Goal: Find specific page/section: Find specific page/section

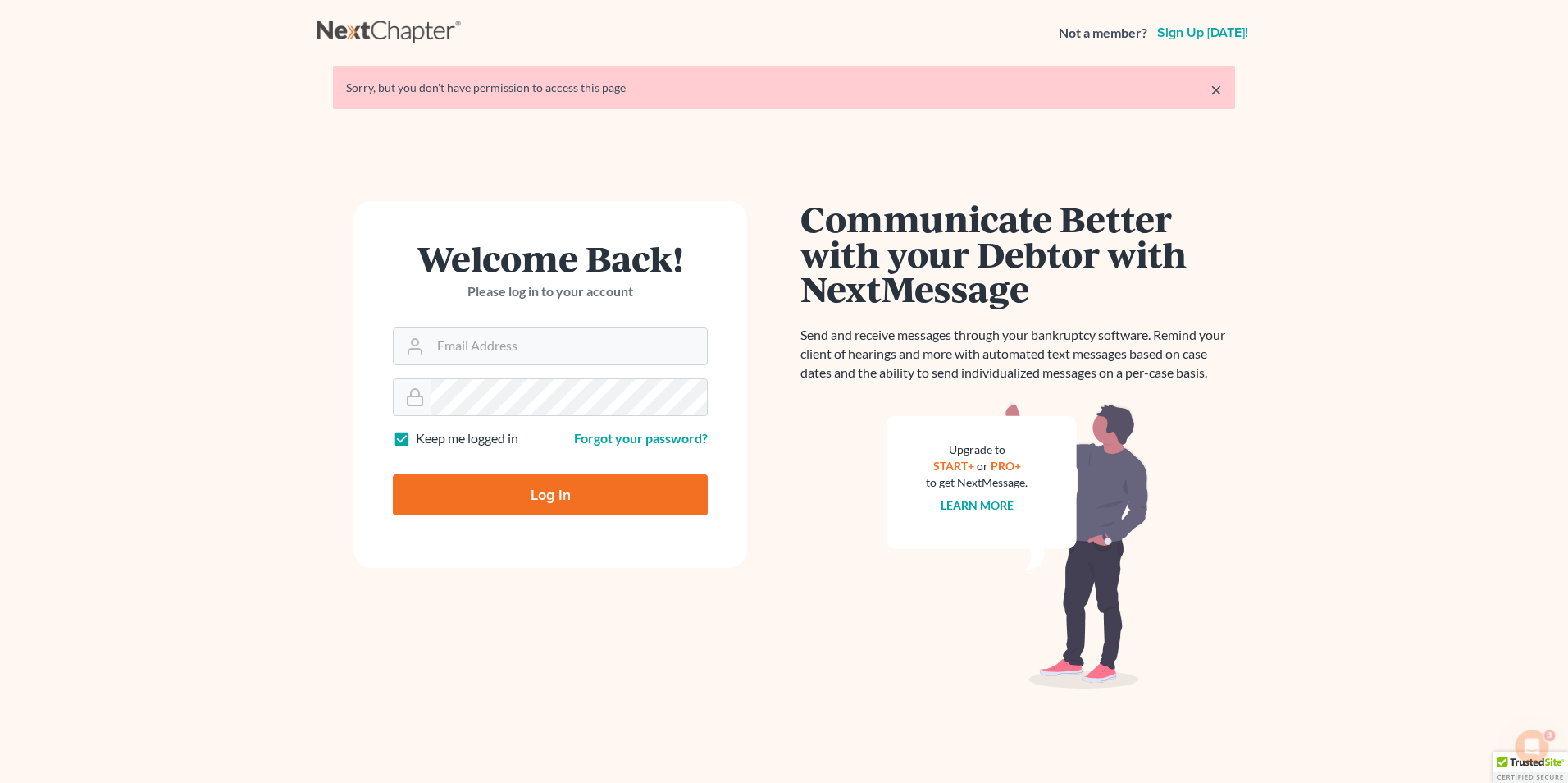
type input "[EMAIL_ADDRESS][DOMAIN_NAME]"
click at [641, 489] on input "Log In" at bounding box center [549, 494] width 315 height 41
type input "Thinking..."
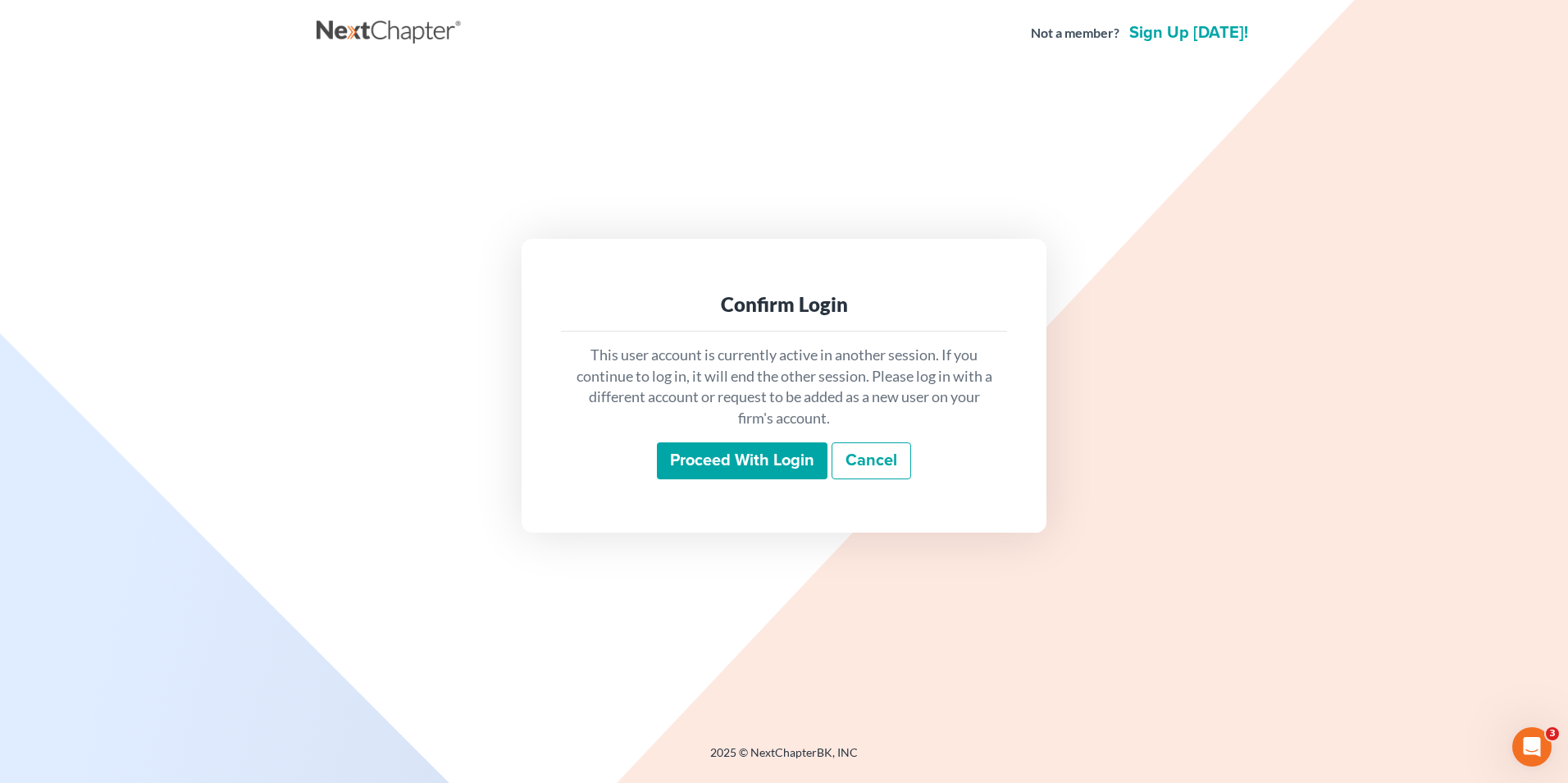
click at [794, 457] on input "Proceed with login" at bounding box center [742, 461] width 171 height 38
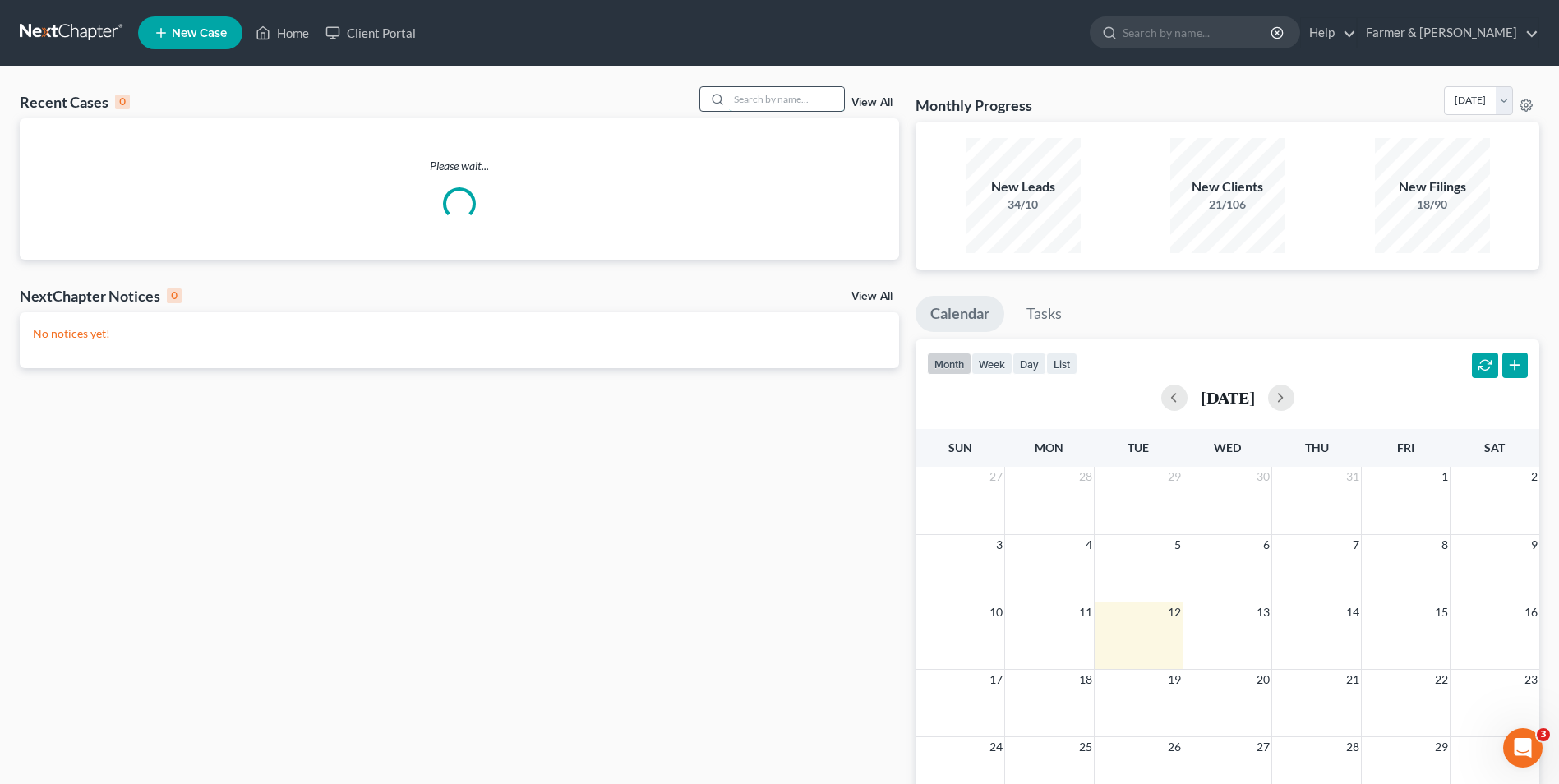
click at [810, 107] on input "search" at bounding box center [786, 99] width 115 height 24
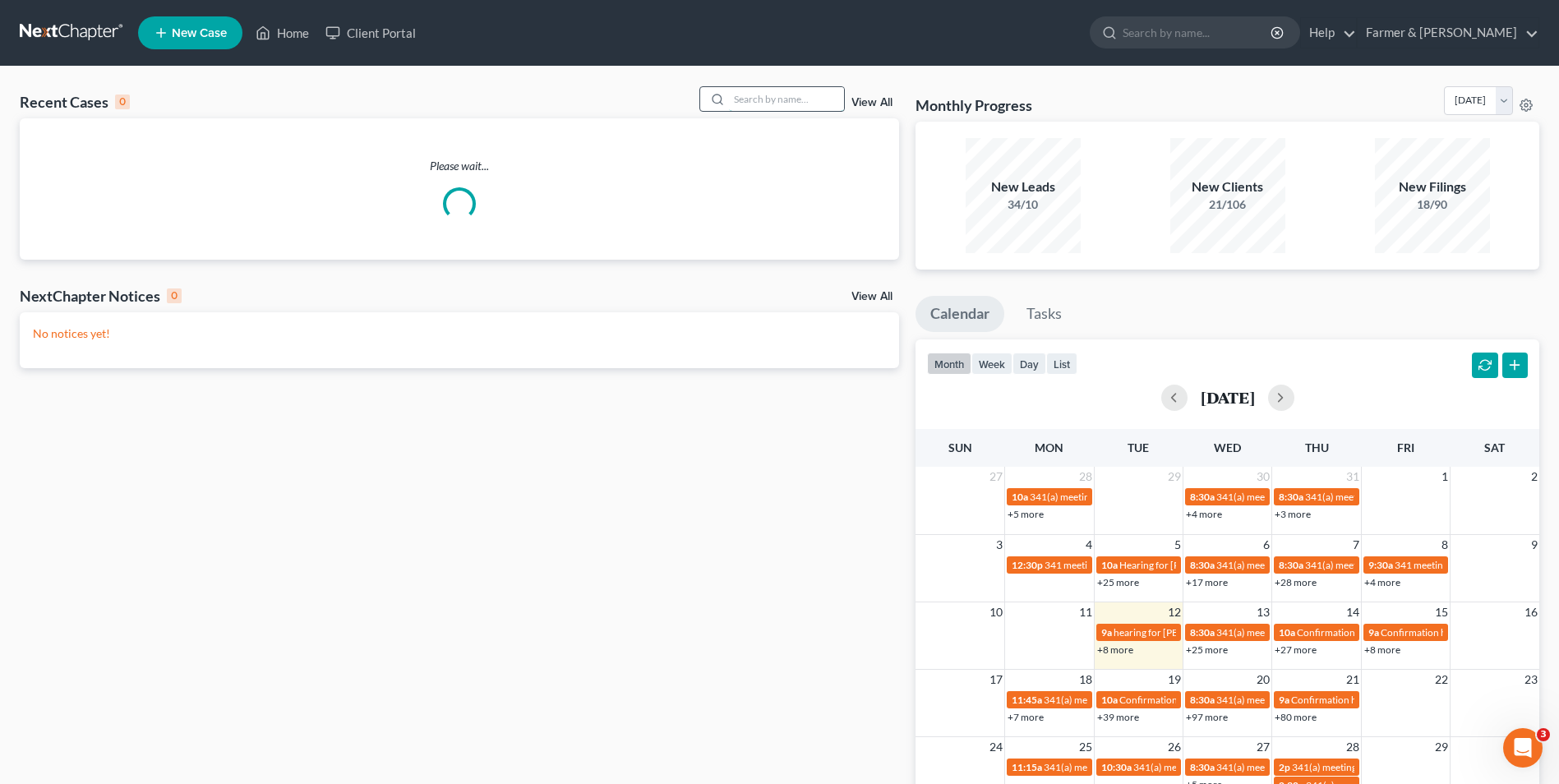
paste input "24-40692"
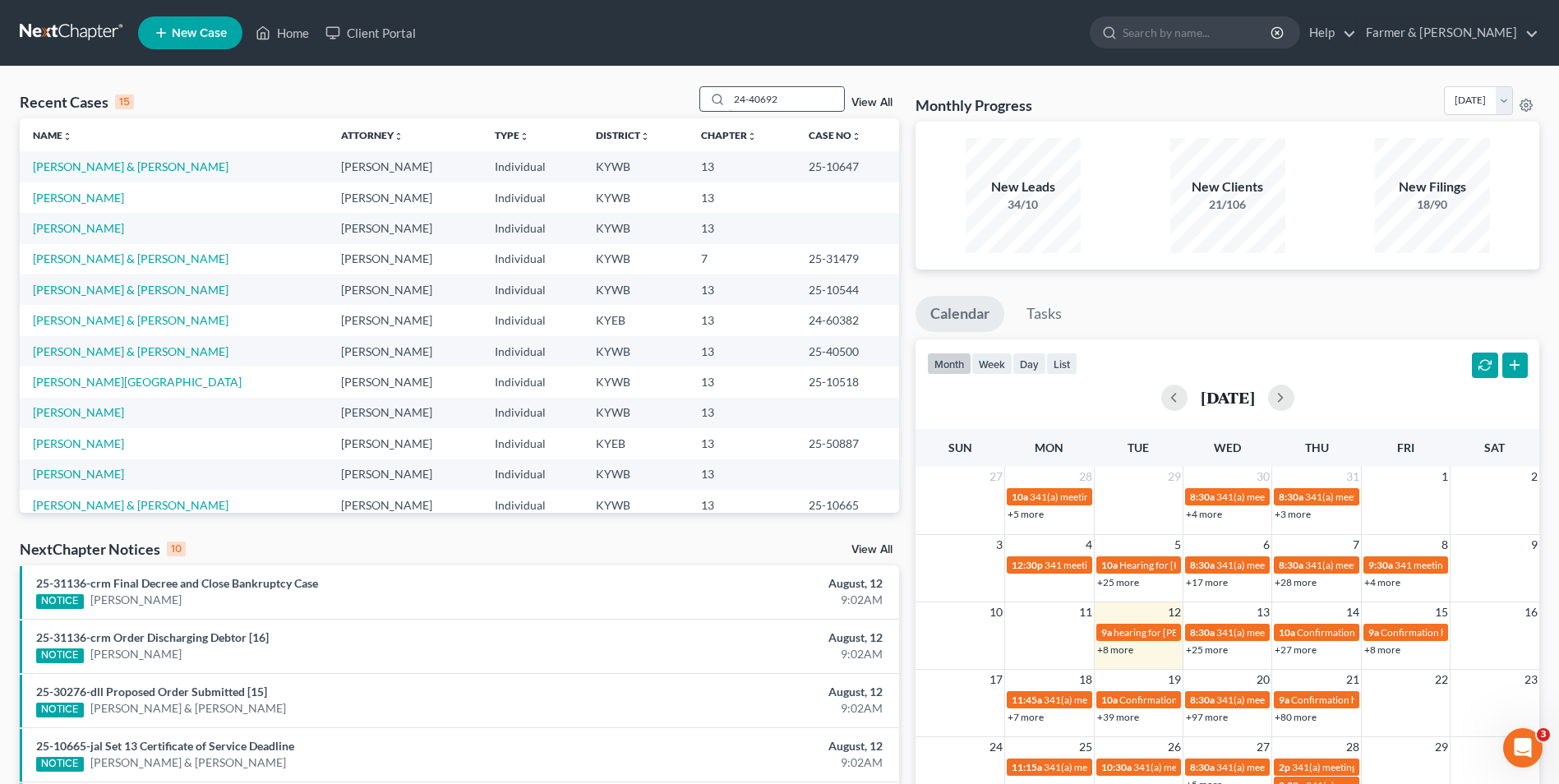
click at [802, 101] on input "24-40692" at bounding box center [786, 99] width 115 height 24
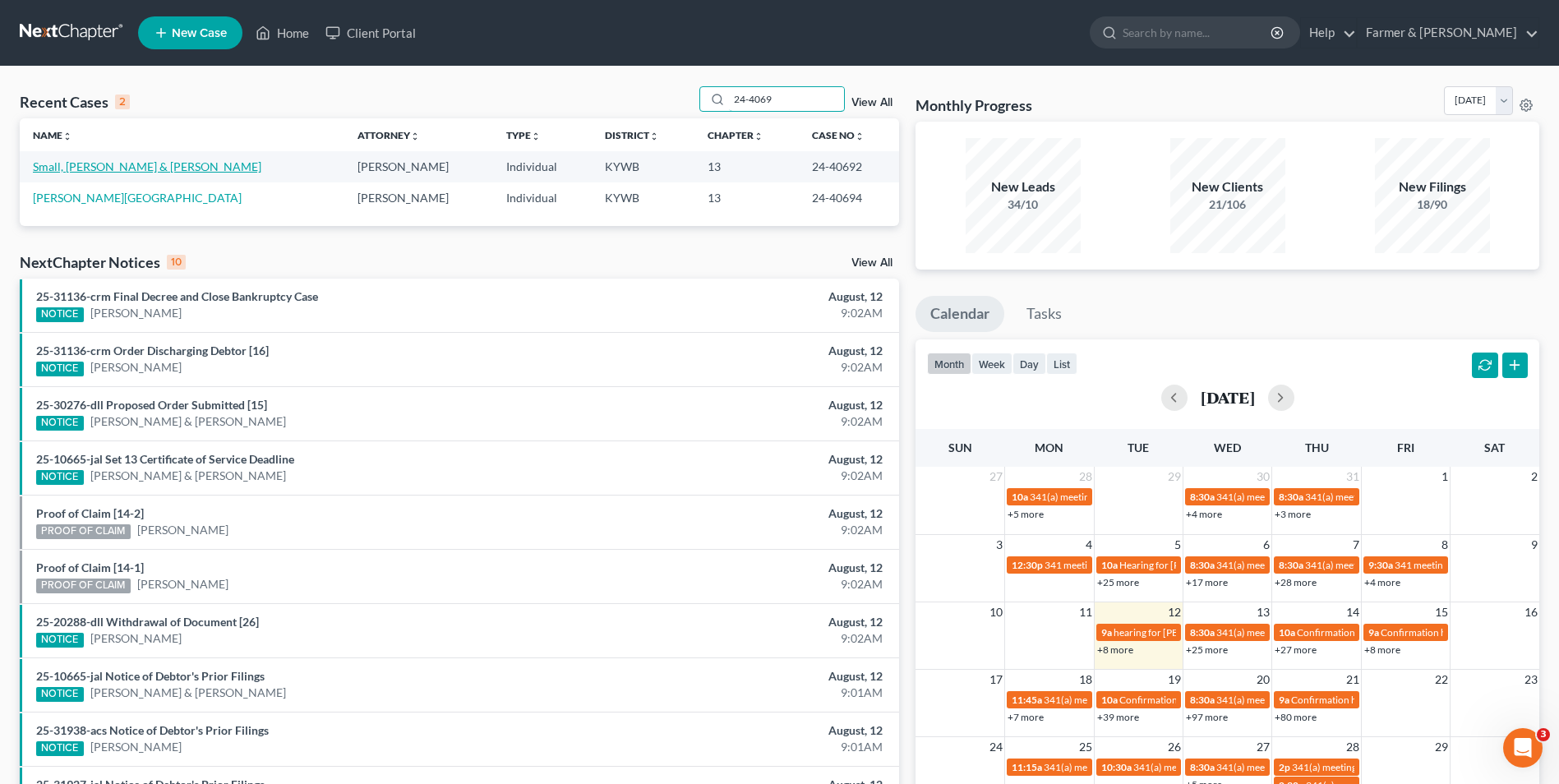
type input "24-4069"
click at [130, 172] on link "Small, [PERSON_NAME] & [PERSON_NAME]" at bounding box center [147, 166] width 229 height 14
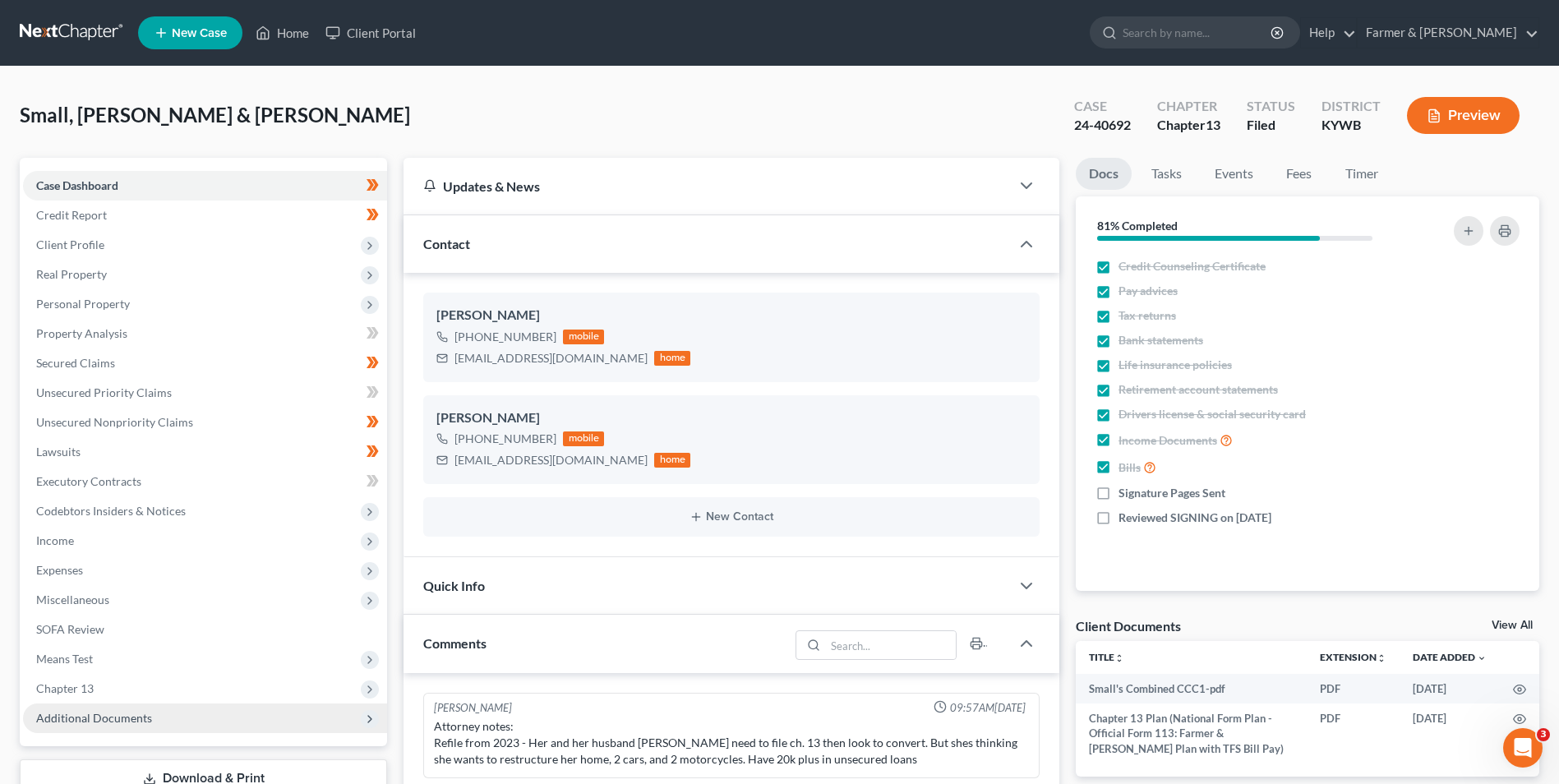
scroll to position [370, 0]
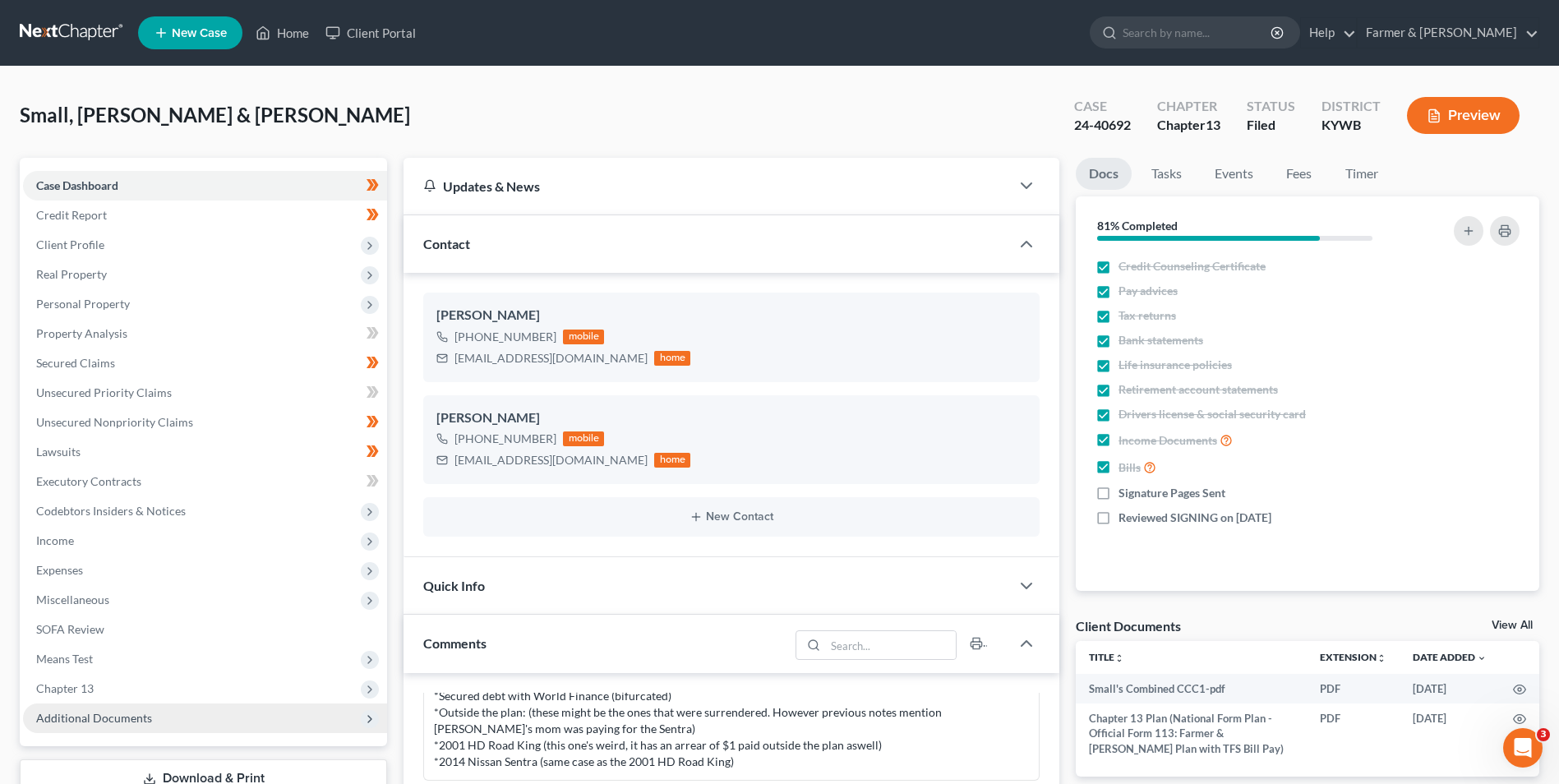
click at [152, 723] on span "Additional Documents" at bounding box center [205, 718] width 364 height 30
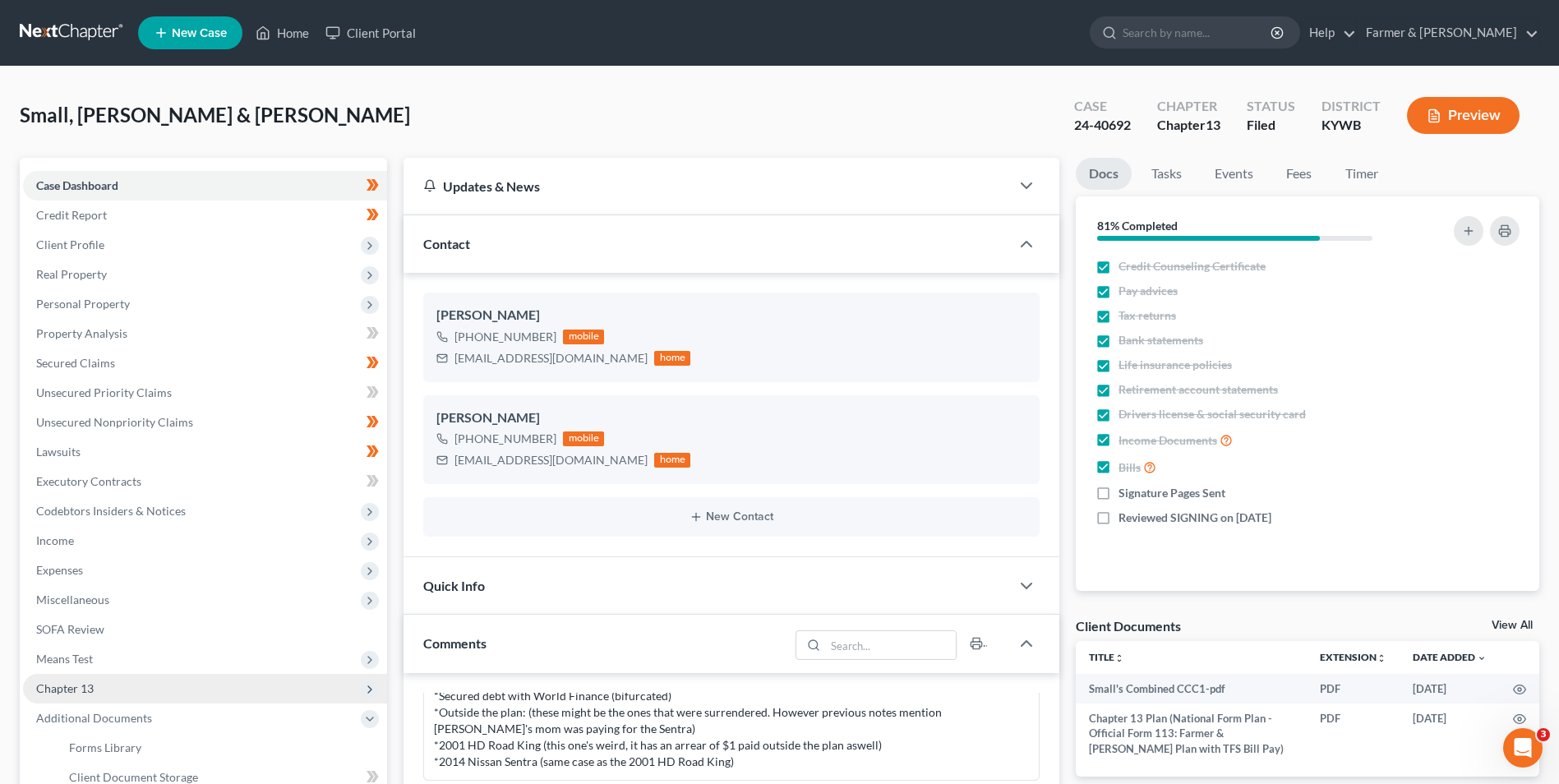
scroll to position [164, 0]
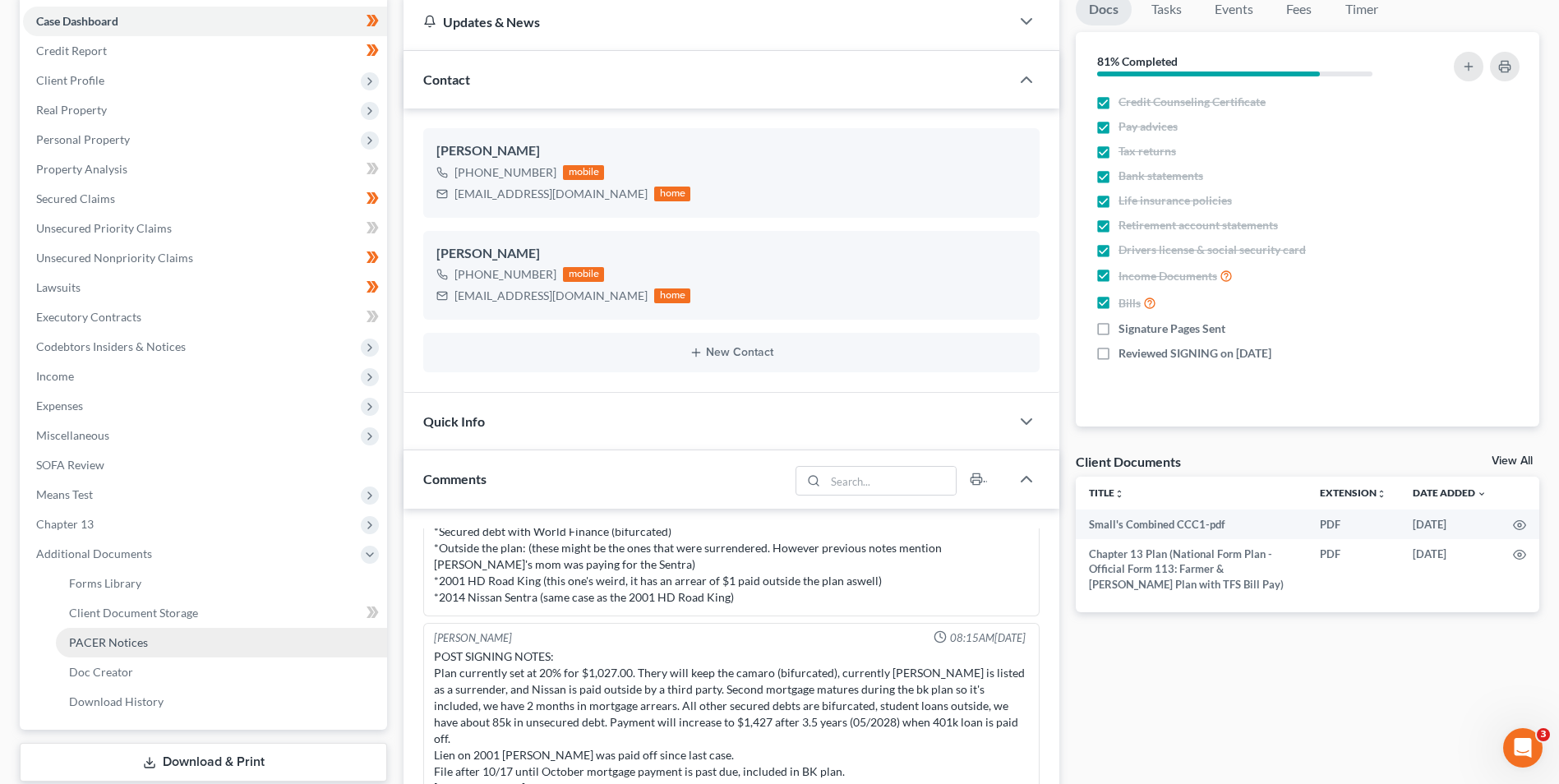
click at [162, 638] on link "PACER Notices" at bounding box center [221, 643] width 332 height 30
